Goal: Task Accomplishment & Management: Complete application form

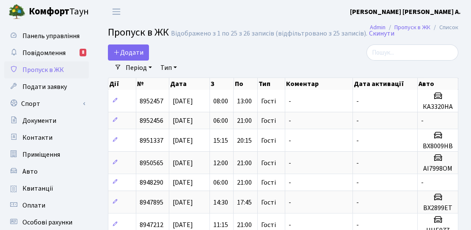
select select "25"
click at [139, 58] on link "Додати" at bounding box center [128, 52] width 41 height 16
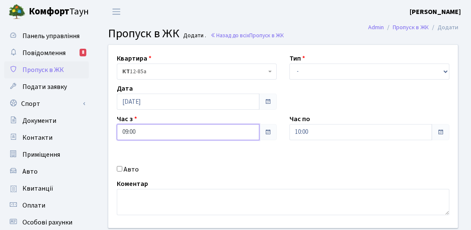
click at [163, 136] on input "09:00" at bounding box center [188, 132] width 143 height 16
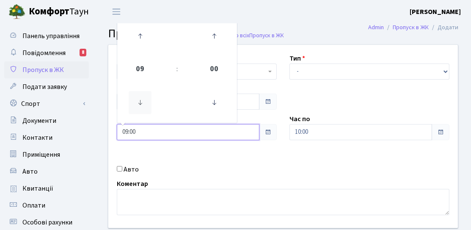
click at [149, 101] on icon at bounding box center [140, 102] width 23 height 23
type input "05:00"
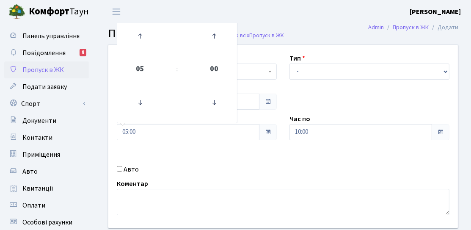
click at [235, 151] on div "Квартира <b>КТ</b>&nbsp;&nbsp;&nbsp;&nbsp;12-85а КТ 12-85а Тип - Доставка Таксі…" at bounding box center [283, 136] width 362 height 183
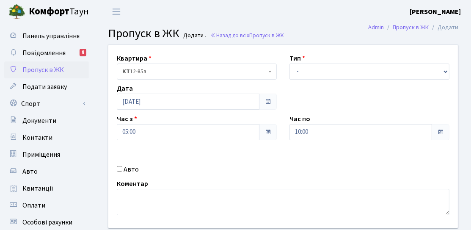
click at [307, 140] on div "Квартира <b>КТ</b>&nbsp;&nbsp;&nbsp;&nbsp;12-85а КТ 12-85а Тип - Доставка Таксі…" at bounding box center [283, 136] width 362 height 183
click at [317, 135] on input "10:00" at bounding box center [361, 132] width 143 height 16
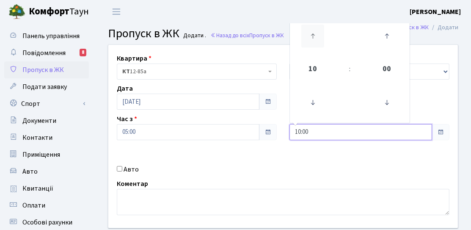
click at [315, 36] on icon at bounding box center [312, 36] width 23 height 23
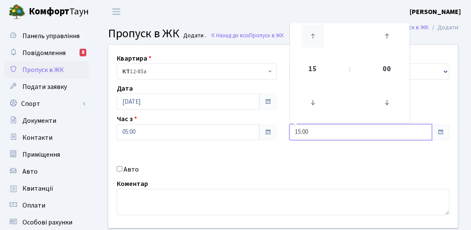
click at [315, 36] on icon at bounding box center [312, 36] width 23 height 23
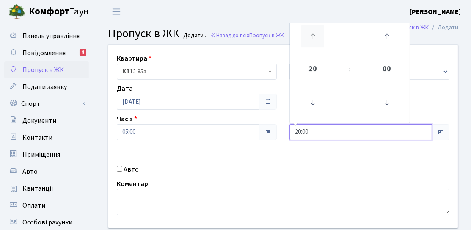
click at [315, 36] on icon at bounding box center [312, 36] width 23 height 23
click at [312, 104] on icon at bounding box center [312, 102] width 23 height 23
type input "21:00"
click at [202, 169] on div "Авто" at bounding box center [196, 169] width 173 height 10
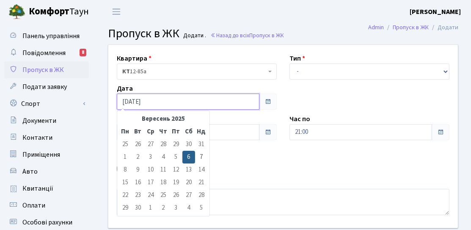
click at [152, 105] on input "06.09.2025" at bounding box center [188, 102] width 143 height 16
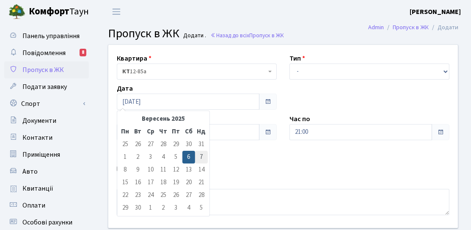
click at [203, 154] on td "7" at bounding box center [201, 157] width 13 height 13
type input "[DATE]"
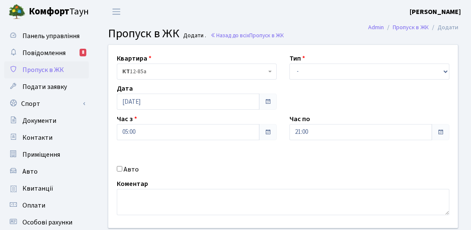
scroll to position [42, 0]
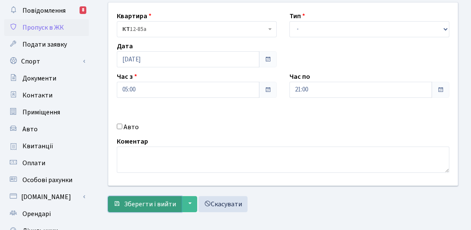
click at [141, 206] on span "Зберегти і вийти" at bounding box center [150, 203] width 52 height 9
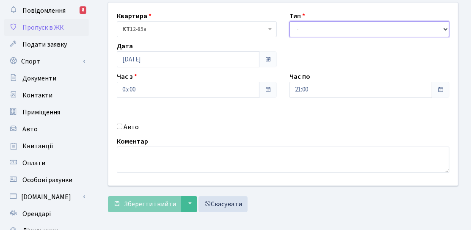
click at [337, 32] on select "- Доставка Таксі Гості Сервіс" at bounding box center [370, 29] width 160 height 16
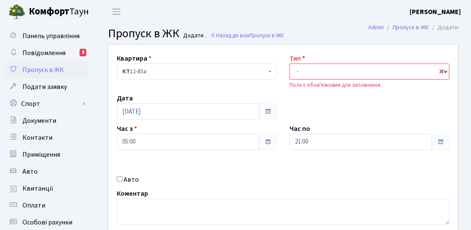
click at [315, 77] on select "- Доставка Таксі Гості Сервіс" at bounding box center [370, 71] width 160 height 16
select select "3"
click at [290, 63] on select "- Доставка Таксі Гості Сервіс" at bounding box center [370, 71] width 160 height 16
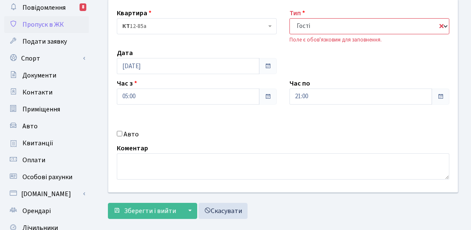
scroll to position [85, 0]
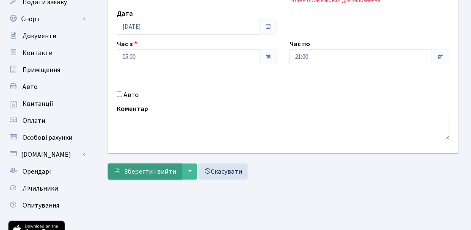
click at [160, 170] on span "Зберегти і вийти" at bounding box center [150, 171] width 52 height 9
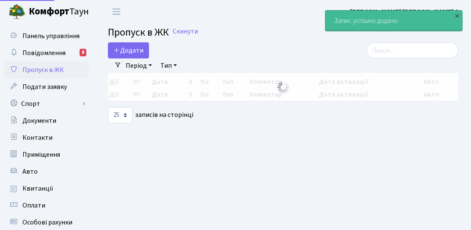
select select "25"
